Goal: Navigation & Orientation: Find specific page/section

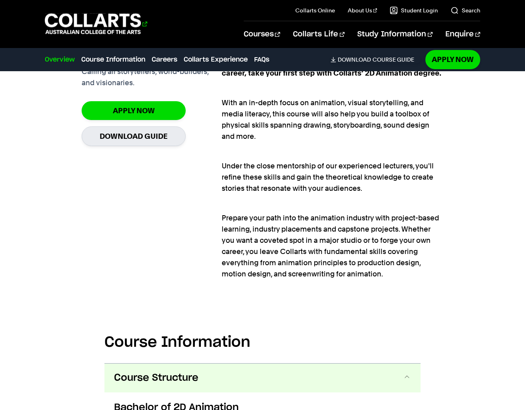
click at [126, 18] on 1 "Go to homepage" at bounding box center [93, 24] width 96 height 21
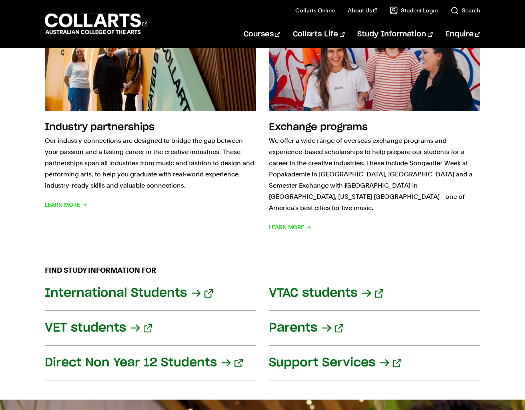
scroll to position [836, 0]
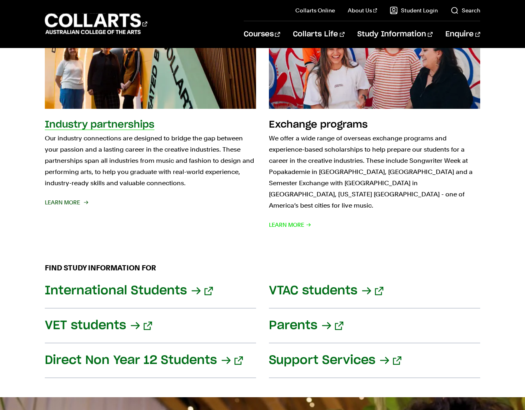
click at [152, 96] on img at bounding box center [150, 54] width 232 height 120
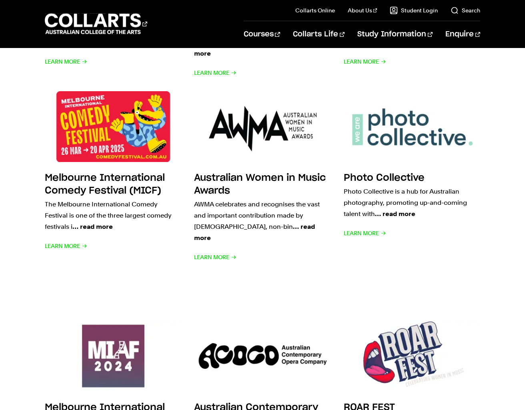
scroll to position [471, 0]
